Goal: Task Accomplishment & Management: Manage account settings

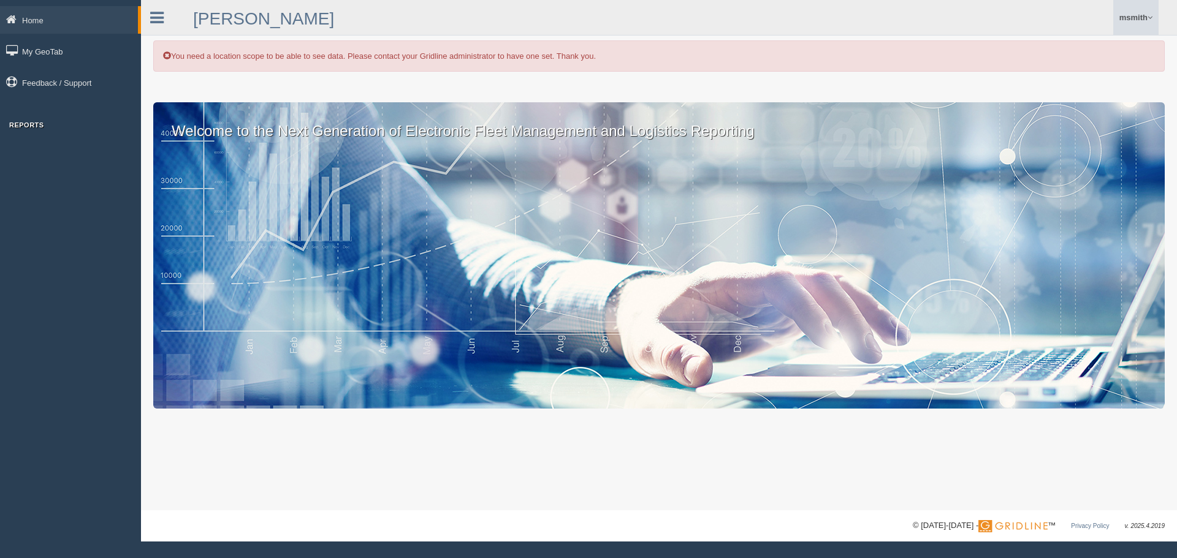
click at [1133, 34] on link "msmith" at bounding box center [1135, 17] width 45 height 35
click at [1053, 67] on link "Log Off" at bounding box center [1091, 73] width 134 height 25
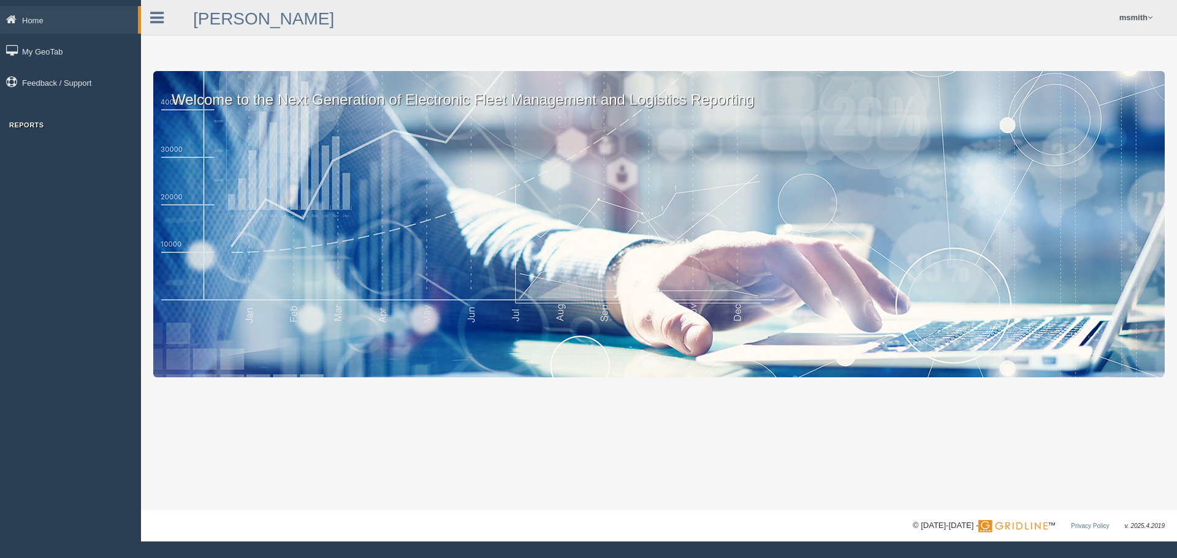
click at [64, 126] on h3 "Reports" at bounding box center [70, 124] width 141 height 7
click at [1137, 18] on link "msmith" at bounding box center [1135, 17] width 45 height 35
click at [1049, 72] on link "Log Off" at bounding box center [1091, 73] width 134 height 25
click at [77, 115] on div "Home My GeoTab Feedback / Support Reports" at bounding box center [70, 70] width 141 height 129
click at [21, 131] on div "Reports" at bounding box center [70, 127] width 141 height 13
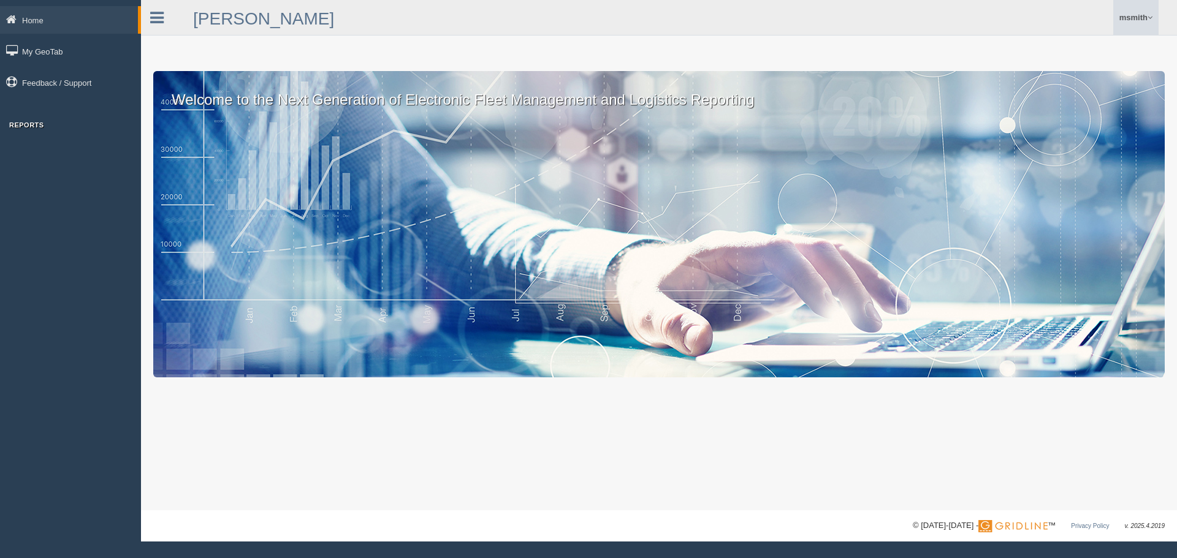
click at [1144, 21] on link "msmith" at bounding box center [1135, 17] width 45 height 35
click at [1052, 72] on link "Log Off" at bounding box center [1091, 73] width 134 height 25
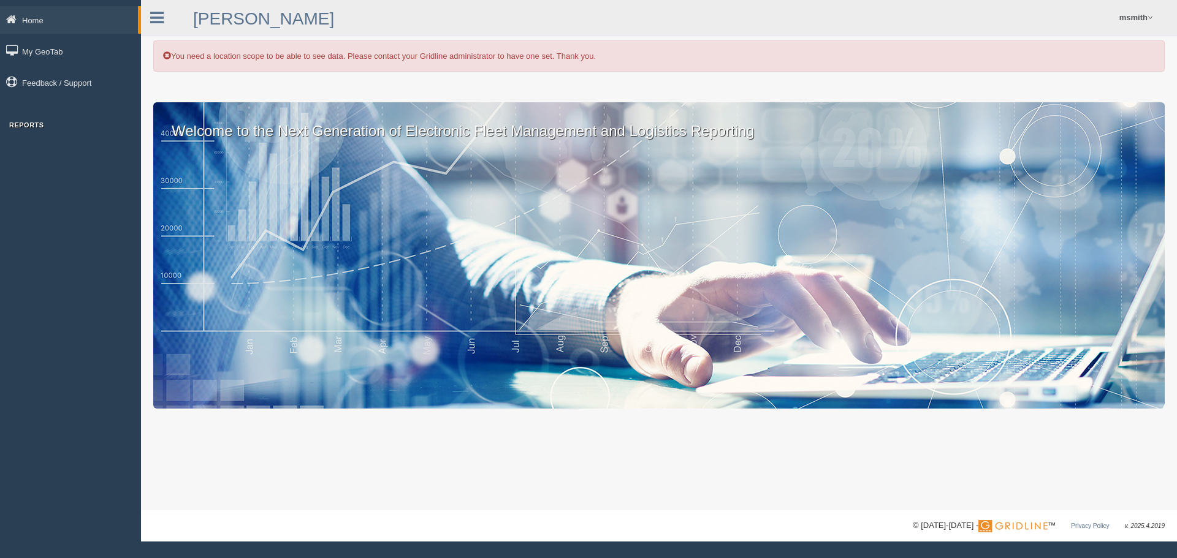
click at [64, 126] on h3 "Reports" at bounding box center [70, 124] width 141 height 7
click at [1137, 21] on link "msmith" at bounding box center [1135, 17] width 45 height 35
click at [1058, 74] on link "Log Off" at bounding box center [1091, 73] width 134 height 25
click at [63, 127] on h3 "Reports" at bounding box center [70, 124] width 141 height 7
click at [1136, 14] on link "msmith" at bounding box center [1135, 17] width 45 height 35
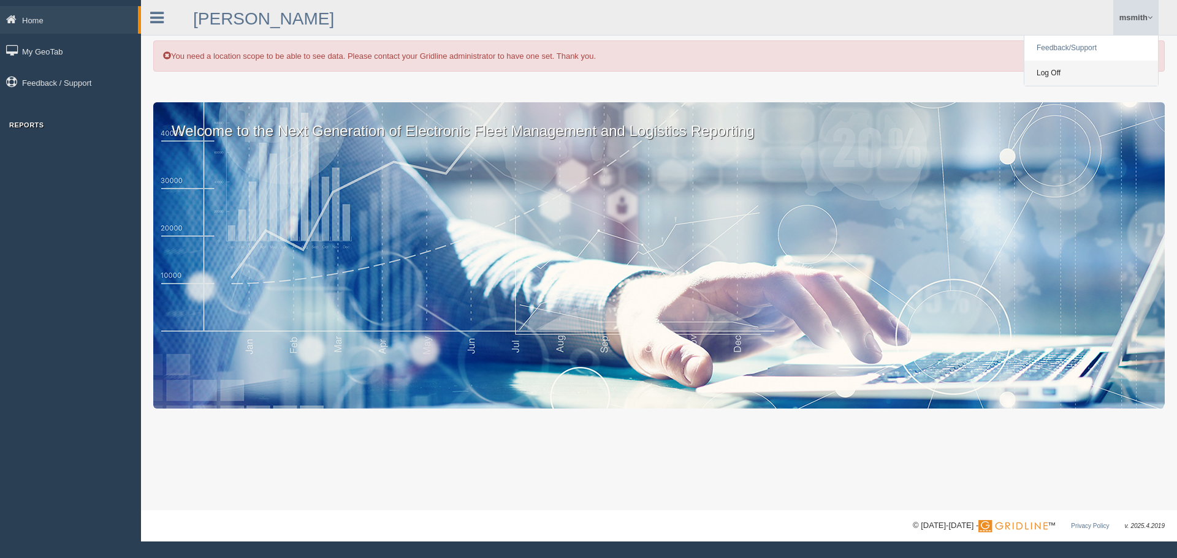
click at [1050, 75] on link "Log Off" at bounding box center [1091, 73] width 134 height 25
click at [1144, 33] on link "msmith" at bounding box center [1135, 17] width 45 height 35
click at [1066, 73] on link "Log Off" at bounding box center [1091, 73] width 134 height 25
click at [74, 118] on div "Home My GeoTab Feedback / Support Reports" at bounding box center [70, 70] width 141 height 129
click at [1128, 20] on link "msmith" at bounding box center [1135, 17] width 45 height 35
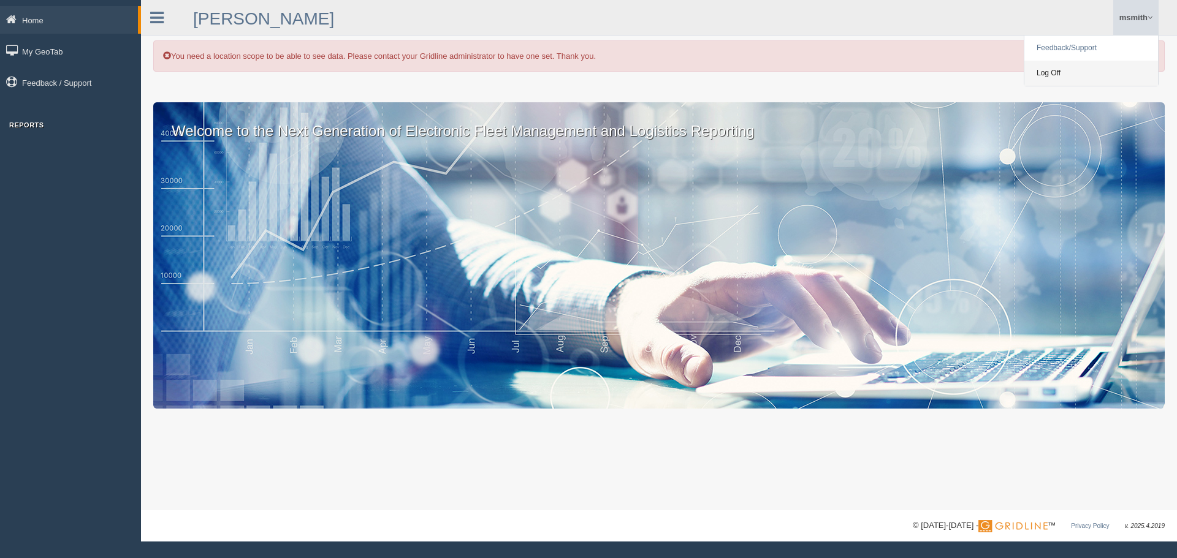
click at [1047, 71] on link "Log Off" at bounding box center [1091, 73] width 134 height 25
